Goal: Check status: Check status

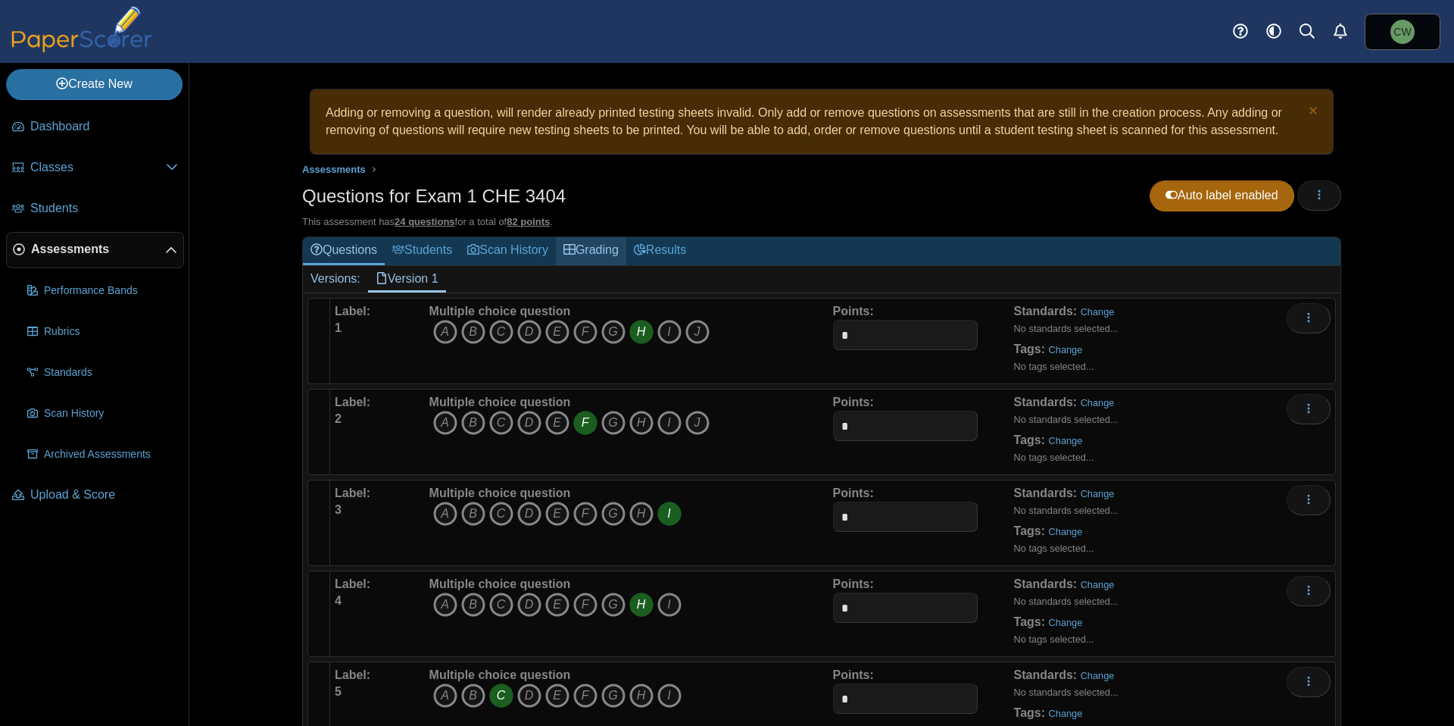
click at [589, 256] on link "Grading" at bounding box center [591, 251] width 70 height 28
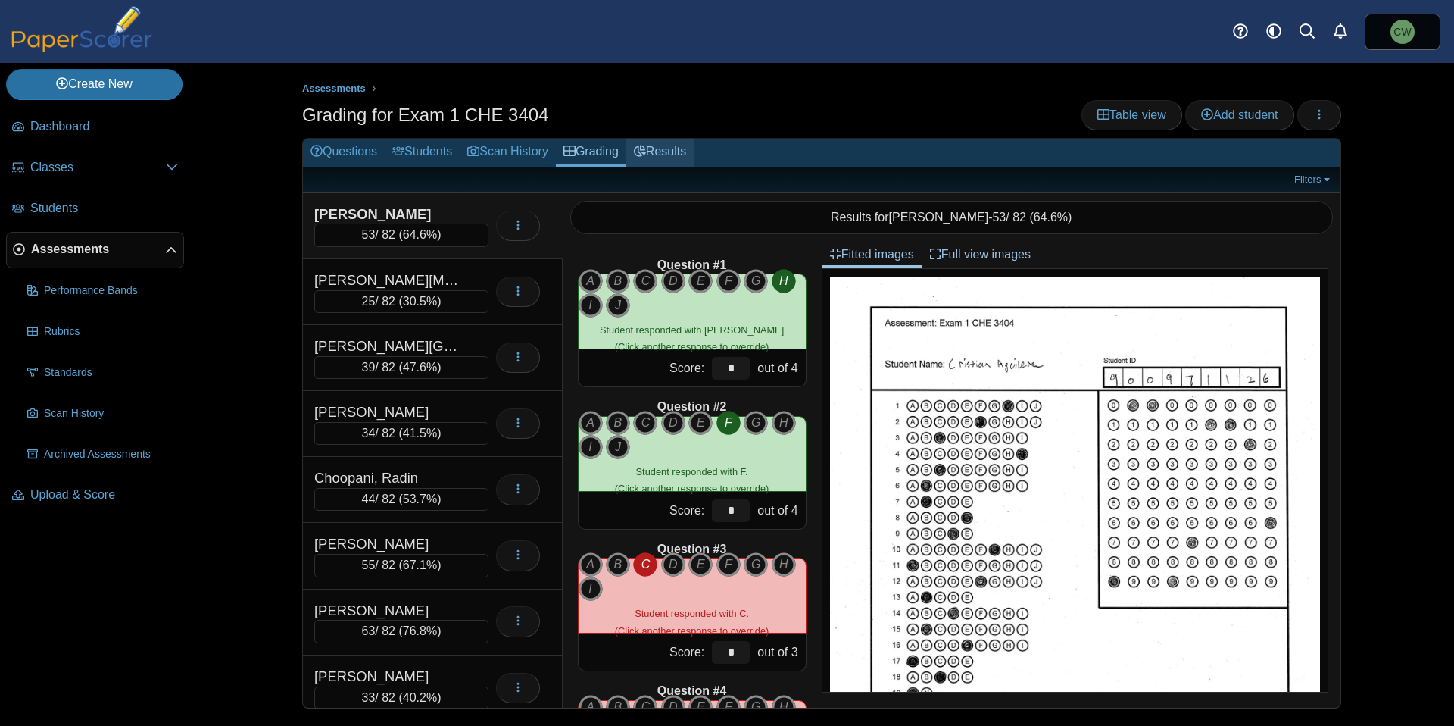
click at [663, 149] on link "Results" at bounding box center [659, 153] width 67 height 28
